Goal: Register for event/course

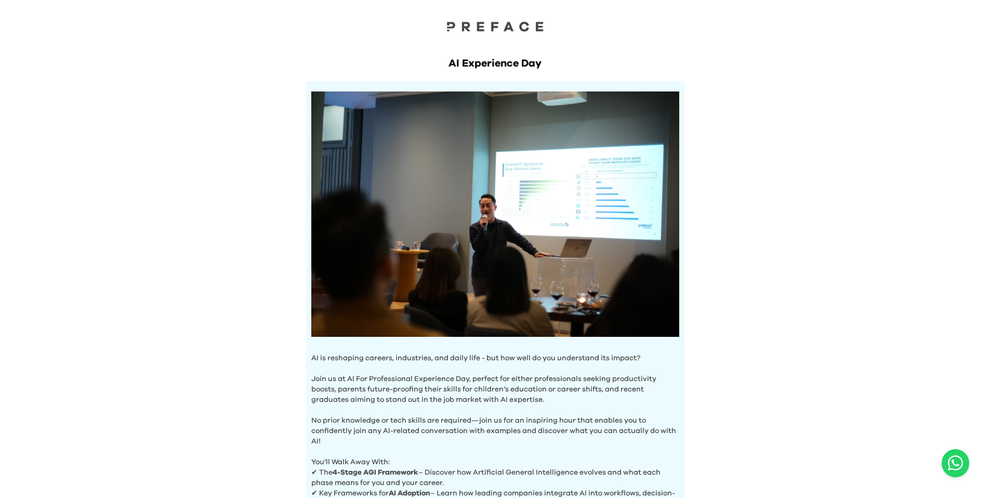
click at [397, 79] on div "AI Experience Day AI is reshaping careers, industries, and daily life - but how…" at bounding box center [495, 297] width 399 height 525
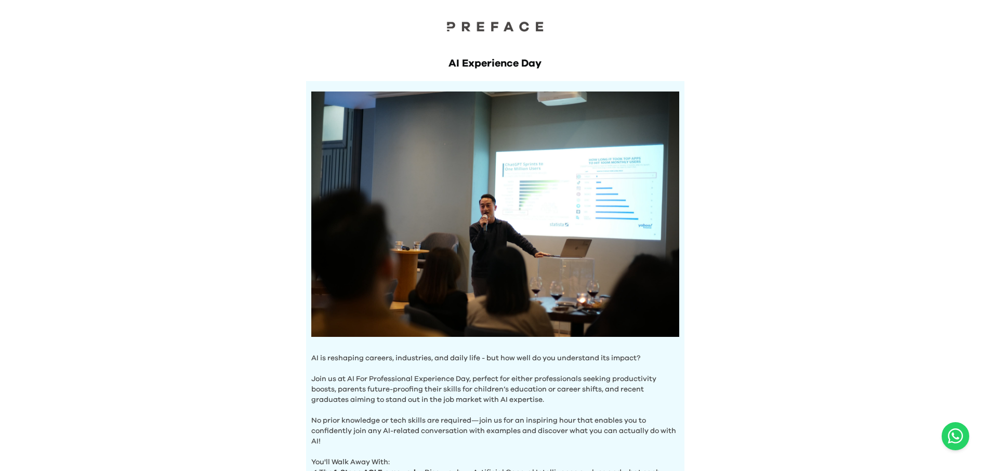
click at [517, 19] on div at bounding box center [495, 17] width 990 height 35
click at [512, 22] on img at bounding box center [495, 26] width 104 height 11
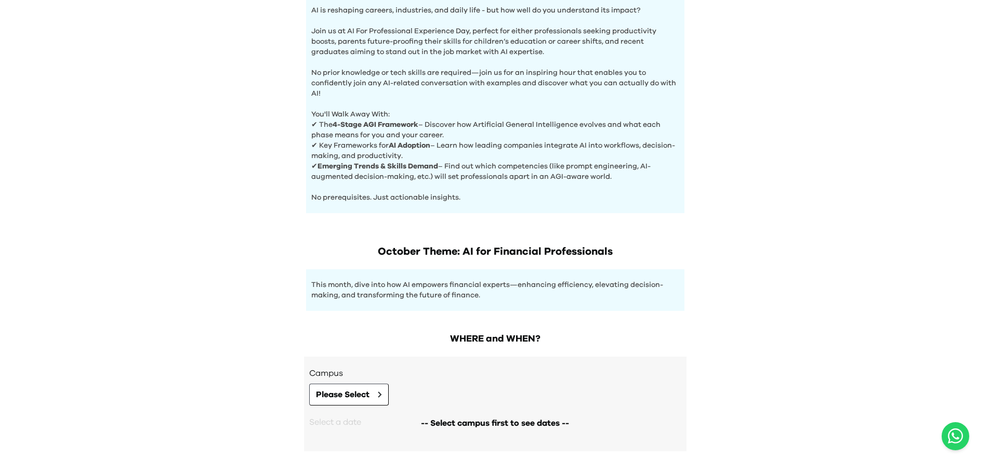
scroll to position [393, 0]
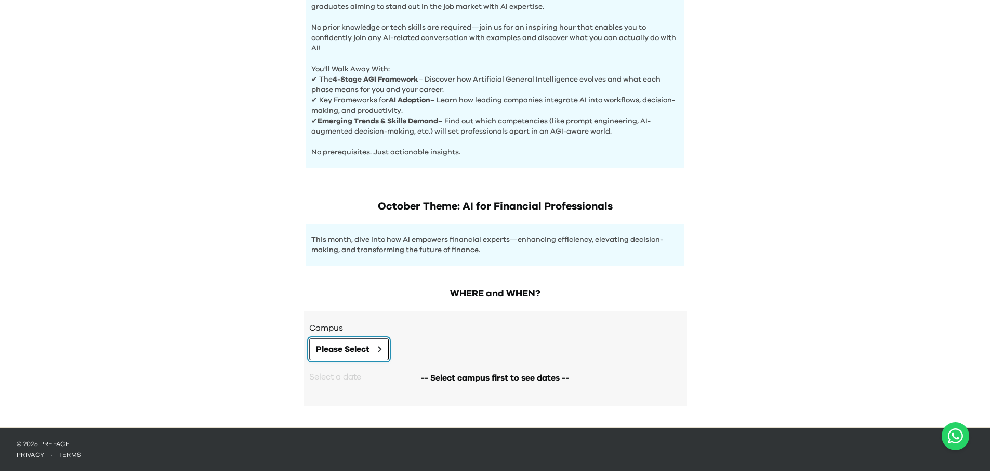
click at [360, 350] on span "Please Select" at bounding box center [343, 349] width 54 height 12
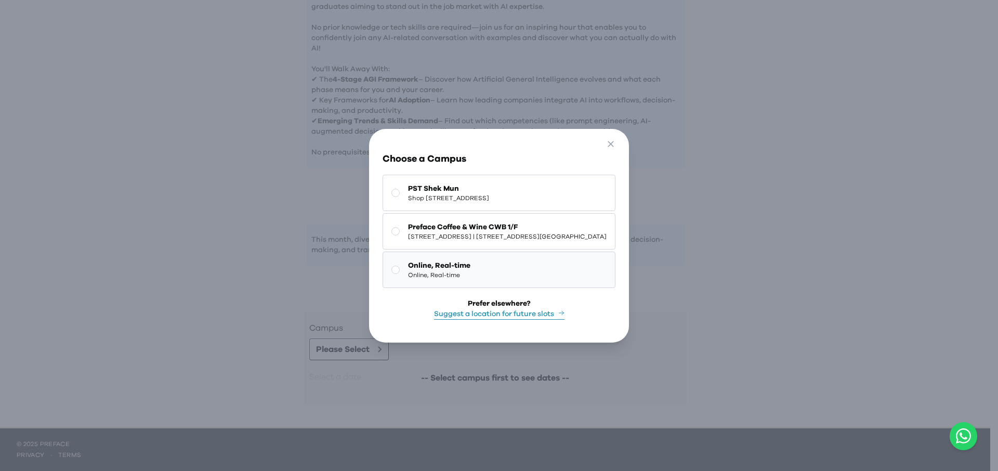
click at [408, 264] on span "Online, Real-time" at bounding box center [439, 265] width 62 height 10
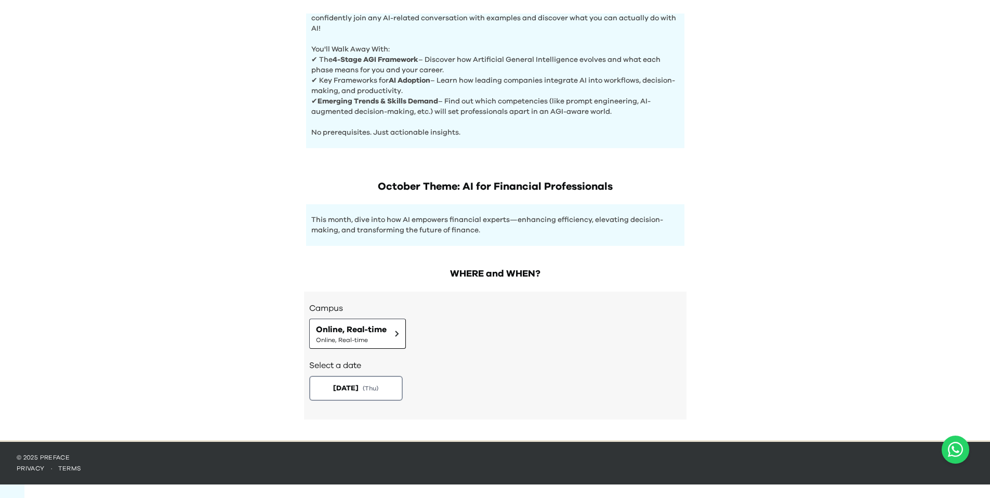
scroll to position [0, 0]
